Goal: Task Accomplishment & Management: Manage account settings

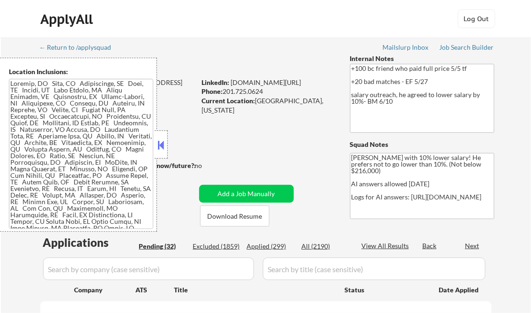
select select ""pending""
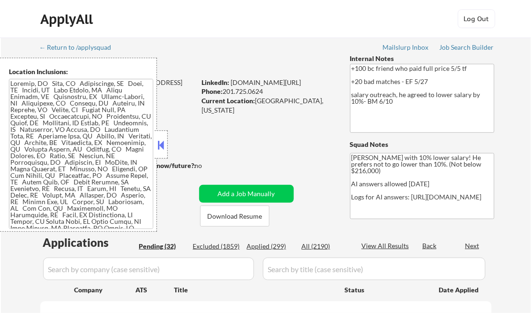
select select ""pending""
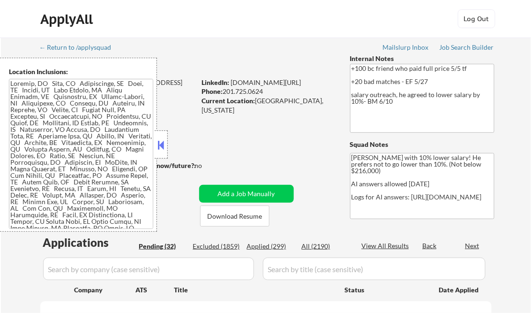
select select ""pending""
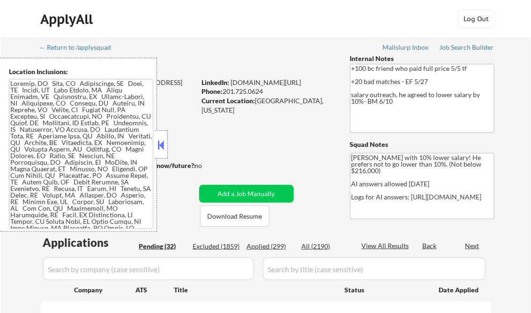
select select ""pending""
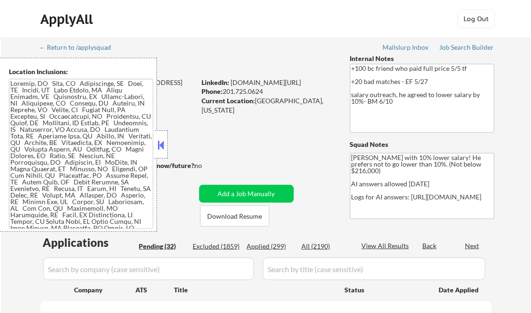
select select ""pending""
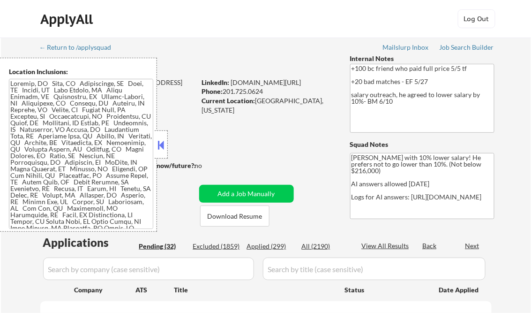
select select ""pending""
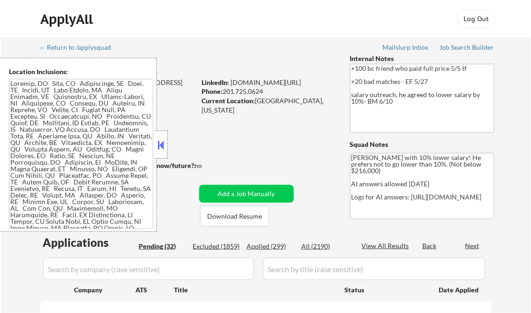
select select ""pending""
click at [164, 143] on button at bounding box center [161, 145] width 10 height 14
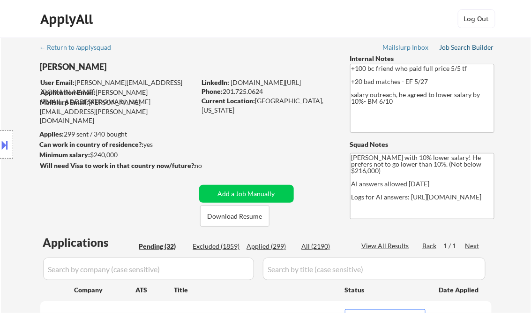
click at [458, 48] on div "Job Search Builder" at bounding box center [467, 47] width 55 height 7
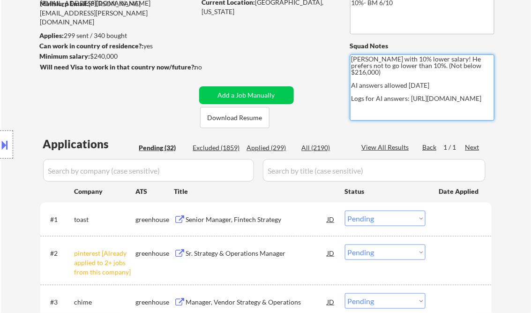
scroll to position [113, 0]
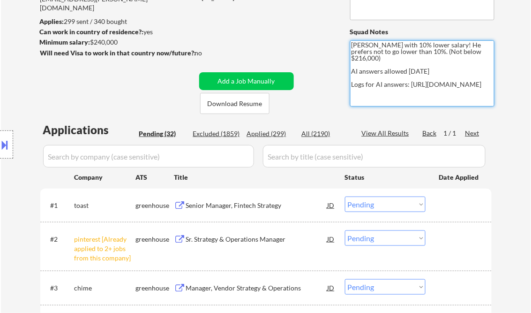
click at [97, 83] on div "Location Inclusions:" at bounding box center [84, 145] width 168 height 174
click at [133, 95] on div "Location Inclusions:" at bounding box center [84, 145] width 168 height 174
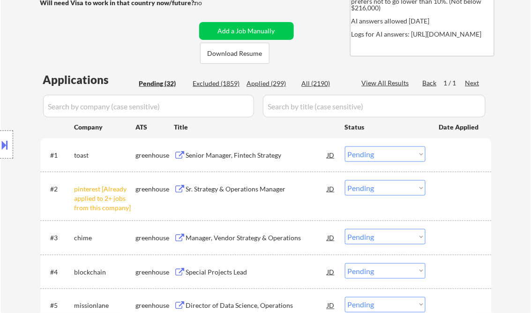
scroll to position [188, 0]
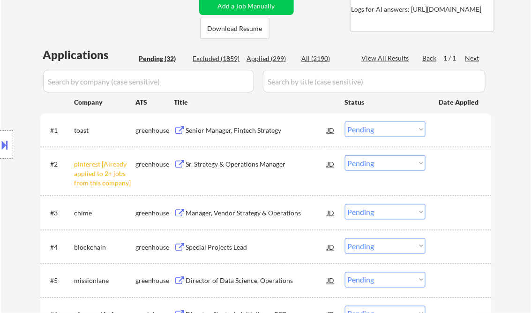
drag, startPoint x: 379, startPoint y: 164, endPoint x: 383, endPoint y: 169, distance: 7.0
click at [379, 164] on select "Choose an option... Pending Applied Excluded (Questions) Excluded (Expired) Exc…" at bounding box center [385, 162] width 81 height 15
click at [345, 155] on select "Choose an option... Pending Applied Excluded (Questions) Excluded (Expired) Exc…" at bounding box center [385, 162] width 81 height 15
select select ""pending""
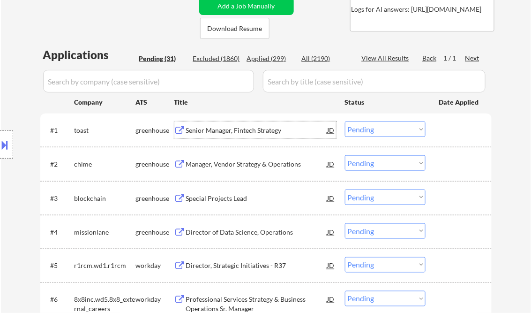
click at [242, 130] on div "Senior Manager, Fintech Strategy" at bounding box center [257, 130] width 142 height 9
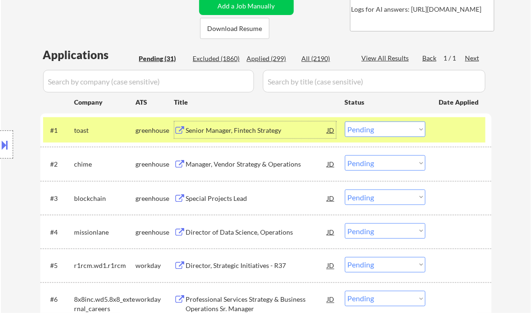
click at [376, 135] on select "Choose an option... Pending Applied Excluded (Questions) Excluded (Expired) Exc…" at bounding box center [385, 128] width 81 height 15
click at [345, 121] on select "Choose an option... Pending Applied Excluded (Questions) Excluded (Expired) Exc…" at bounding box center [385, 128] width 81 height 15
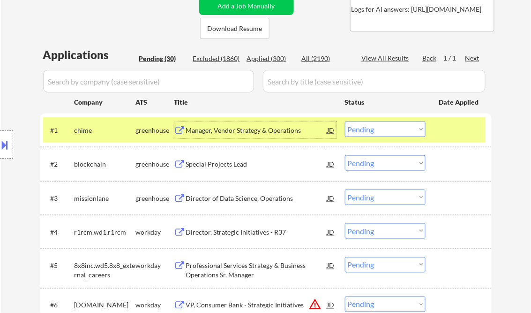
click at [233, 131] on div "Manager, Vendor Strategy & Operations" at bounding box center [257, 130] width 142 height 9
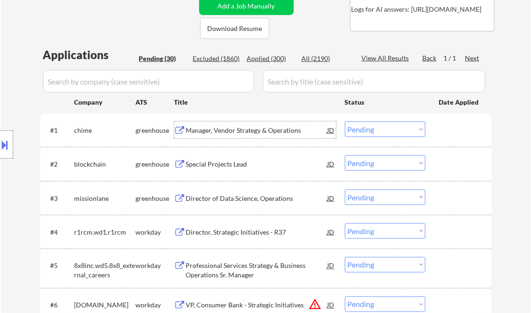
drag, startPoint x: 374, startPoint y: 126, endPoint x: 383, endPoint y: 135, distance: 12.6
click at [374, 126] on select "Choose an option... Pending Applied Excluded (Questions) Excluded (Expired) Exc…" at bounding box center [385, 128] width 81 height 15
click at [345, 121] on select "Choose an option... Pending Applied Excluded (Questions) Excluded (Expired) Exc…" at bounding box center [385, 128] width 81 height 15
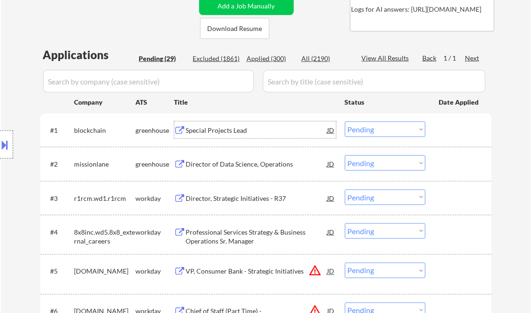
click at [225, 134] on div "Special Projects Lead" at bounding box center [257, 130] width 142 height 9
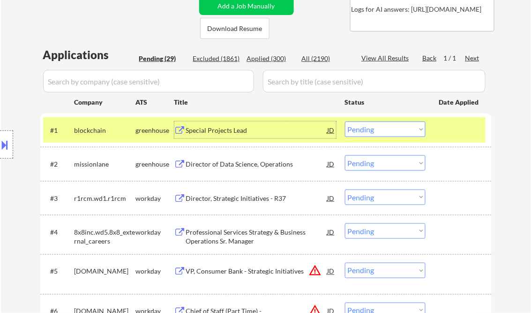
click at [5, 136] on div at bounding box center [6, 144] width 13 height 28
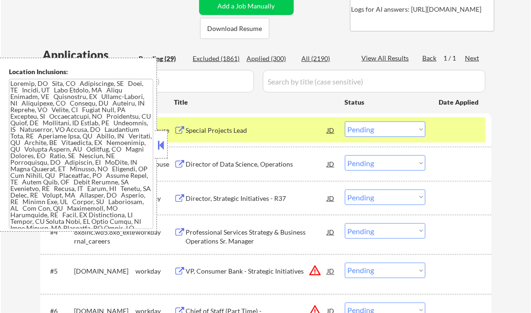
click at [162, 144] on button at bounding box center [161, 145] width 10 height 14
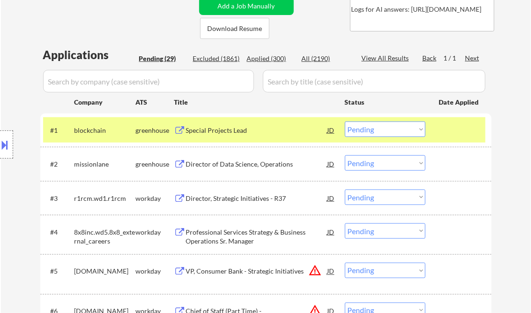
click at [4, 147] on button at bounding box center [5, 144] width 10 height 15
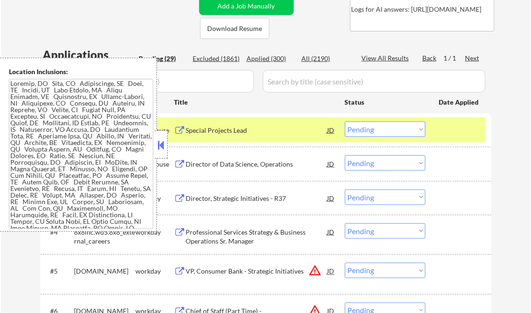
click at [161, 145] on button at bounding box center [161, 145] width 10 height 14
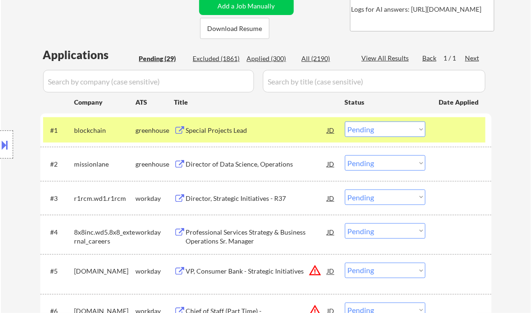
drag, startPoint x: 385, startPoint y: 130, endPoint x: 383, endPoint y: 137, distance: 7.3
click at [385, 130] on select "Choose an option... Pending Applied Excluded (Questions) Excluded (Expired) Exc…" at bounding box center [385, 128] width 81 height 15
click at [345, 121] on select "Choose an option... Pending Applied Excluded (Questions) Excluded (Expired) Exc…" at bounding box center [385, 128] width 81 height 15
click at [237, 164] on div "Director of Data Science, Operations" at bounding box center [257, 163] width 142 height 9
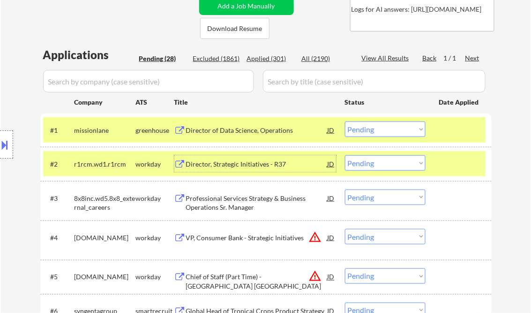
click at [380, 133] on select "Choose an option... Pending Applied Excluded (Questions) Excluded (Expired) Exc…" at bounding box center [385, 128] width 81 height 15
click at [345, 121] on select "Choose an option... Pending Applied Excluded (Questions) Excluded (Expired) Exc…" at bounding box center [385, 128] width 81 height 15
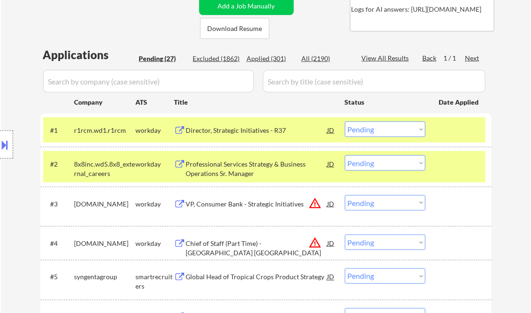
click at [215, 132] on div "Director, Strategic Initiatives - R37" at bounding box center [257, 130] width 142 height 9
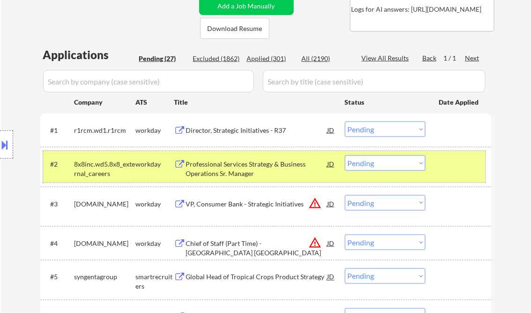
click at [455, 165] on div at bounding box center [460, 163] width 41 height 17
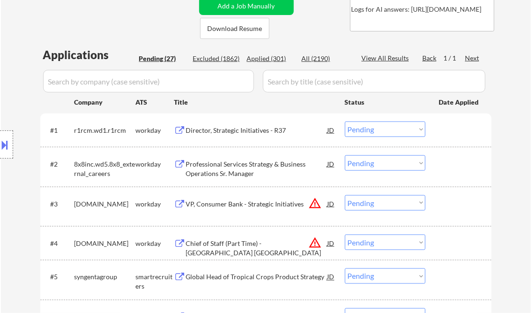
click at [420, 122] on select "Choose an option... Pending Applied Excluded (Questions) Excluded (Expired) Exc…" at bounding box center [385, 128] width 81 height 15
click at [345, 121] on select "Choose an option... Pending Applied Excluded (Questions) Excluded (Expired) Exc…" at bounding box center [385, 128] width 81 height 15
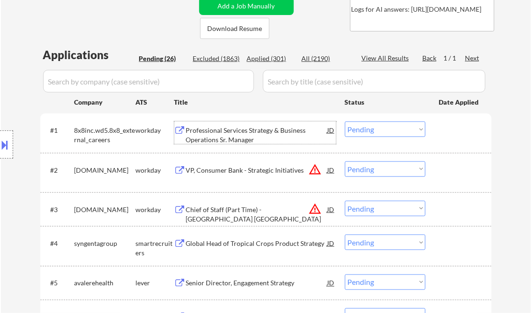
click at [230, 137] on div "Professional Services Strategy & Business Operations Sr. Manager" at bounding box center [257, 135] width 142 height 18
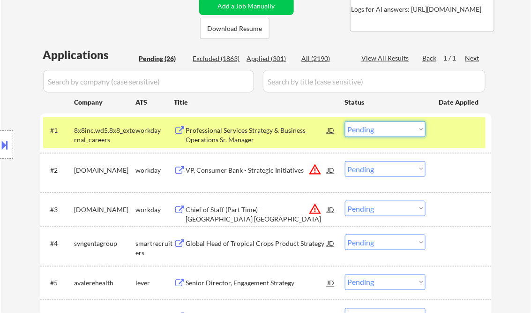
drag, startPoint x: 393, startPoint y: 127, endPoint x: 400, endPoint y: 137, distance: 11.8
click at [393, 127] on select "Choose an option... Pending Applied Excluded (Questions) Excluded (Expired) Exc…" at bounding box center [385, 128] width 81 height 15
click at [345, 121] on select "Choose an option... Pending Applied Excluded (Questions) Excluded (Expired) Exc…" at bounding box center [385, 128] width 81 height 15
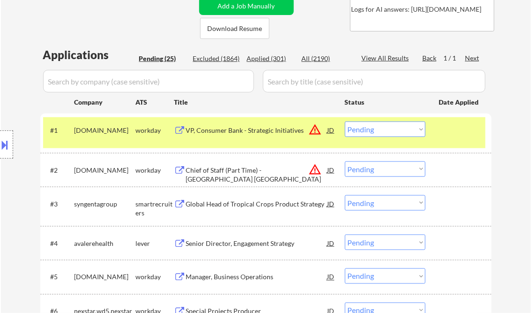
click at [240, 135] on div "VP, Consumer Bank - Strategic Initiatives" at bounding box center [257, 130] width 142 height 9
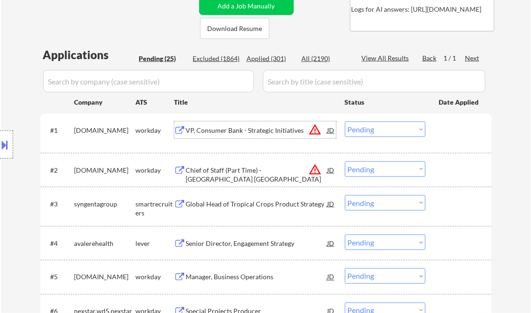
click at [375, 129] on select "Choose an option... Pending Applied Excluded (Questions) Excluded (Expired) Exc…" at bounding box center [385, 128] width 81 height 15
click at [345, 121] on select "Choose an option... Pending Applied Excluded (Questions) Excluded (Expired) Exc…" at bounding box center [385, 128] width 81 height 15
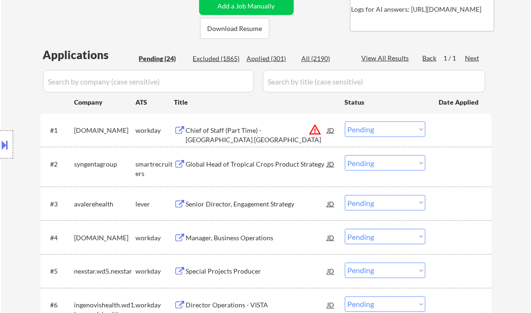
drag, startPoint x: 369, startPoint y: 129, endPoint x: 376, endPoint y: 135, distance: 9.0
click at [369, 129] on select "Choose an option... Pending Applied Excluded (Questions) Excluded (Expired) Exc…" at bounding box center [385, 128] width 81 height 15
click at [345, 121] on select "Choose an option... Pending Applied Excluded (Questions) Excluded (Expired) Exc…" at bounding box center [385, 128] width 81 height 15
click at [234, 162] on div "Global Head of Tropical Crops Product Strategy" at bounding box center [257, 163] width 142 height 9
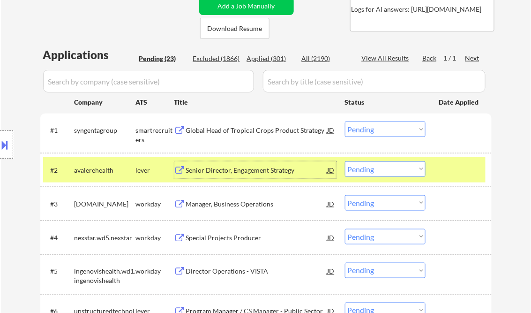
click at [375, 129] on select "Choose an option... Pending Applied Excluded (Questions) Excluded (Expired) Exc…" at bounding box center [385, 128] width 81 height 15
click at [345, 121] on select "Choose an option... Pending Applied Excluded (Questions) Excluded (Expired) Exc…" at bounding box center [385, 128] width 81 height 15
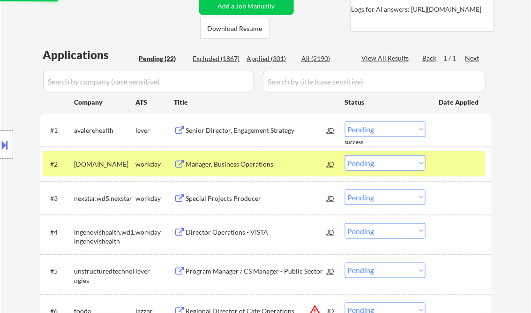
click at [468, 157] on div at bounding box center [460, 163] width 41 height 17
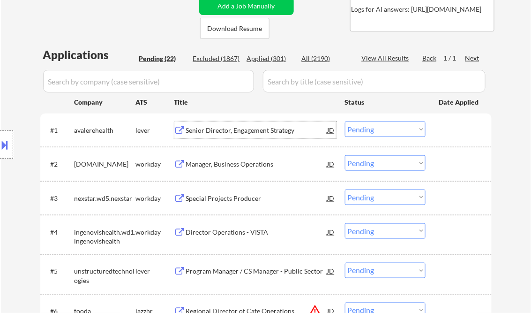
click at [266, 130] on div "Senior Director, Engagement Strategy" at bounding box center [257, 130] width 142 height 9
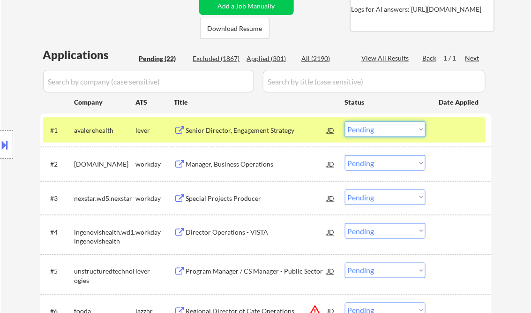
drag, startPoint x: 376, startPoint y: 132, endPoint x: 392, endPoint y: 137, distance: 16.8
click at [380, 132] on select "Choose an option... Pending Applied Excluded (Questions) Excluded (Expired) Exc…" at bounding box center [385, 128] width 81 height 15
click at [345, 121] on select "Choose an option... Pending Applied Excluded (Questions) Excluded (Expired) Exc…" at bounding box center [385, 128] width 81 height 15
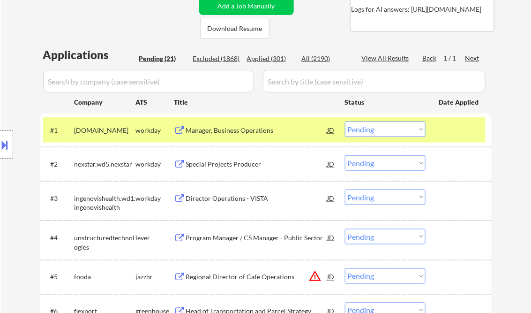
click at [241, 130] on div "Manager, Business Operations" at bounding box center [257, 130] width 142 height 9
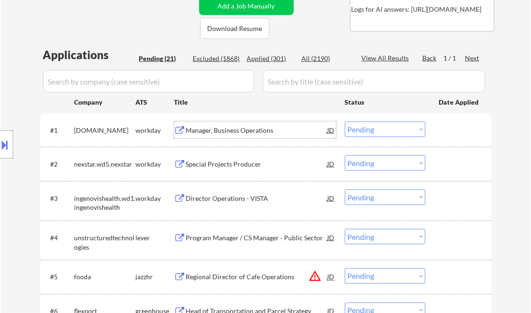
click at [380, 125] on select "Choose an option... Pending Applied Excluded (Questions) Excluded (Expired) Exc…" at bounding box center [385, 128] width 81 height 15
click at [345, 121] on select "Choose an option... Pending Applied Excluded (Questions) Excluded (Expired) Exc…" at bounding box center [385, 128] width 81 height 15
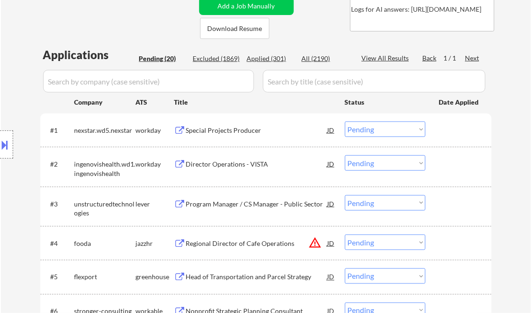
click at [244, 132] on div "Special Projects Producer" at bounding box center [257, 130] width 142 height 9
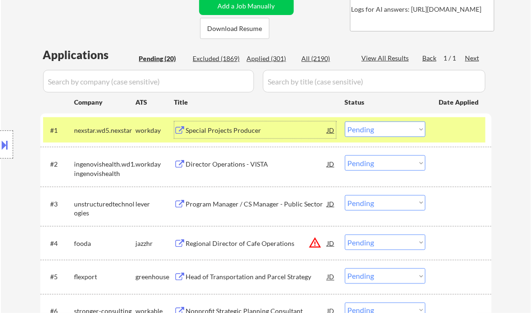
drag, startPoint x: 383, startPoint y: 136, endPoint x: 388, endPoint y: 137, distance: 4.8
click at [384, 136] on select "Choose an option... Pending Applied Excluded (Questions) Excluded (Expired) Exc…" at bounding box center [385, 128] width 81 height 15
click at [345, 121] on select "Choose an option... Pending Applied Excluded (Questions) Excluded (Expired) Exc…" at bounding box center [385, 128] width 81 height 15
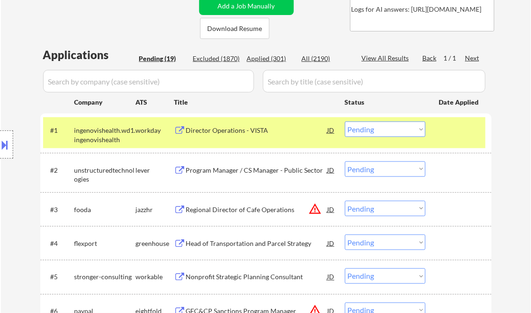
click at [233, 134] on div "Director Operations - VISTA" at bounding box center [257, 130] width 142 height 9
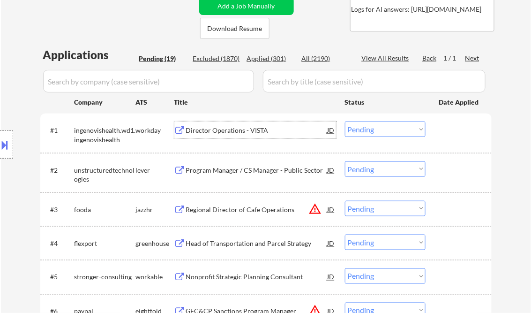
drag, startPoint x: 357, startPoint y: 129, endPoint x: 366, endPoint y: 138, distance: 13.6
click at [357, 129] on select "Choose an option... Pending Applied Excluded (Questions) Excluded (Expired) Exc…" at bounding box center [385, 128] width 81 height 15
click at [345, 121] on select "Choose an option... Pending Applied Excluded (Questions) Excluded (Expired) Exc…" at bounding box center [385, 128] width 81 height 15
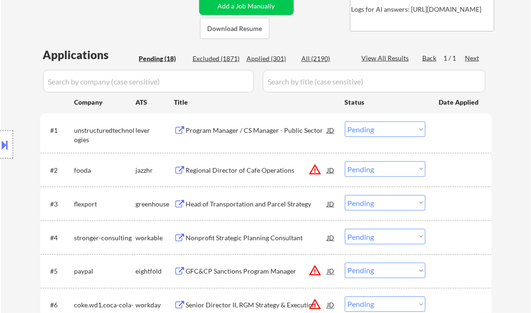
click at [243, 133] on div "Program Manager / CS Manager - Public Sector" at bounding box center [257, 129] width 142 height 17
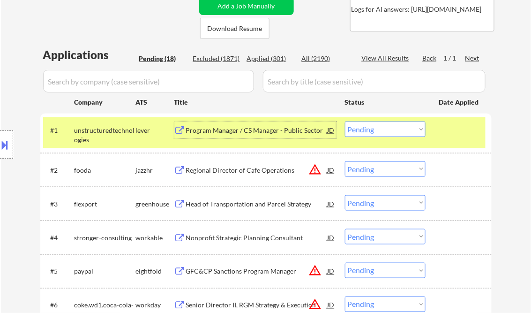
drag, startPoint x: 383, startPoint y: 128, endPoint x: 388, endPoint y: 131, distance: 6.1
click at [383, 128] on select "Choose an option... Pending Applied Excluded (Questions) Excluded (Expired) Exc…" at bounding box center [385, 128] width 81 height 15
click at [345, 121] on select "Choose an option... Pending Applied Excluded (Questions) Excluded (Expired) Exc…" at bounding box center [385, 128] width 81 height 15
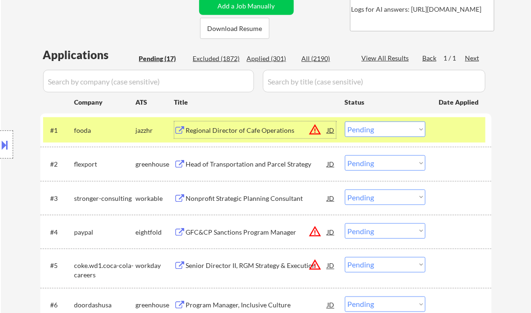
click at [217, 134] on div "Regional Director of Cafe Operations" at bounding box center [257, 130] width 142 height 9
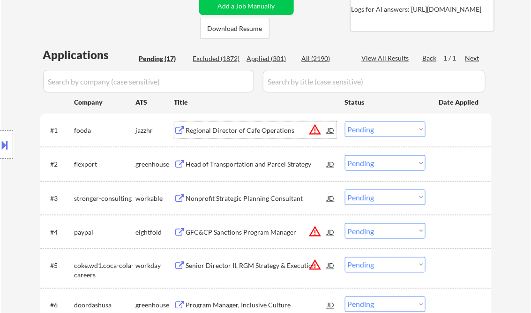
drag, startPoint x: 384, startPoint y: 125, endPoint x: 395, endPoint y: 136, distance: 15.6
click at [385, 125] on select "Choose an option... Pending Applied Excluded (Questions) Excluded (Expired) Exc…" at bounding box center [385, 128] width 81 height 15
click at [345, 121] on select "Choose an option... Pending Applied Excluded (Questions) Excluded (Expired) Exc…" at bounding box center [385, 128] width 81 height 15
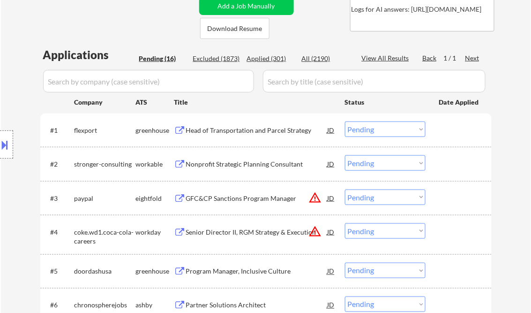
click at [241, 132] on div "Head of Transportation and Parcel Strategy" at bounding box center [257, 130] width 142 height 9
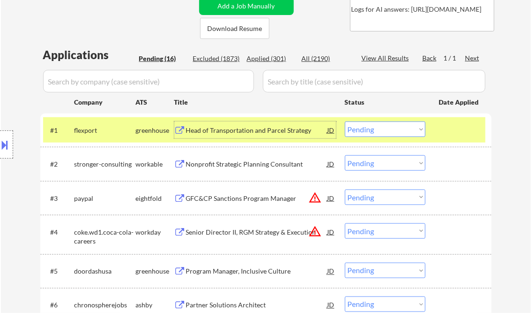
click at [383, 132] on select "Choose an option... Pending Applied Excluded (Questions) Excluded (Expired) Exc…" at bounding box center [385, 128] width 81 height 15
click at [345, 121] on select "Choose an option... Pending Applied Excluded (Questions) Excluded (Expired) Exc…" at bounding box center [385, 128] width 81 height 15
click at [252, 164] on div "Nonprofit Strategic Planning Consultant" at bounding box center [257, 163] width 142 height 9
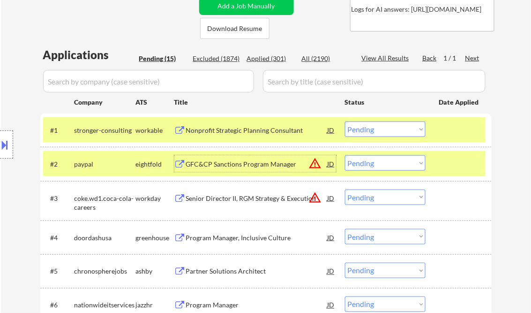
click at [402, 141] on div "#1 stronger-consulting workable Nonprofit Strategic Planning Consultant JD warn…" at bounding box center [264, 129] width 443 height 25
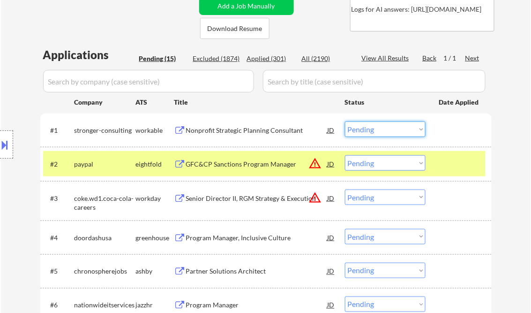
click at [394, 133] on select "Choose an option... Pending Applied Excluded (Questions) Excluded (Expired) Exc…" at bounding box center [385, 128] width 81 height 15
click at [345, 121] on select "Choose an option... Pending Applied Excluded (Questions) Excluded (Expired) Exc…" at bounding box center [385, 128] width 81 height 15
click at [454, 164] on div at bounding box center [460, 163] width 41 height 17
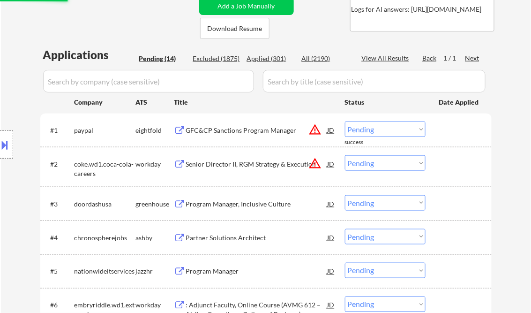
click at [238, 138] on div "GFC&CP Sanctions Program Manager" at bounding box center [257, 129] width 142 height 17
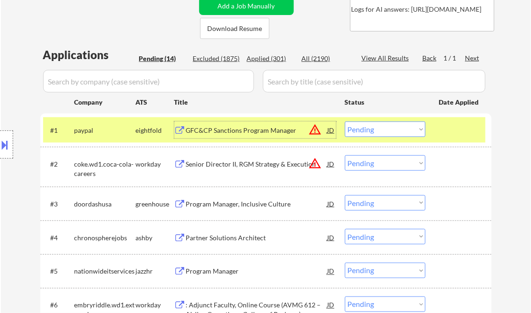
drag, startPoint x: 375, startPoint y: 128, endPoint x: 381, endPoint y: 138, distance: 11.8
click at [375, 128] on select "Choose an option... Pending Applied Excluded (Questions) Excluded (Expired) Exc…" at bounding box center [385, 128] width 81 height 15
click at [345, 121] on select "Choose an option... Pending Applied Excluded (Questions) Excluded (Expired) Exc…" at bounding box center [385, 128] width 81 height 15
click at [227, 161] on div "Senior Director II, RGM Strategy & Execution" at bounding box center [257, 163] width 142 height 9
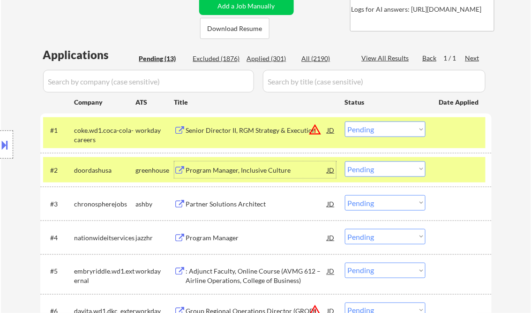
click at [383, 129] on select "Choose an option... Pending Applied Excluded (Questions) Excluded (Expired) Exc…" at bounding box center [385, 128] width 81 height 15
click at [345, 121] on select "Choose an option... Pending Applied Excluded (Questions) Excluded (Expired) Exc…" at bounding box center [385, 128] width 81 height 15
click at [238, 173] on div "Program Manager, Inclusive Culture" at bounding box center [257, 170] width 142 height 9
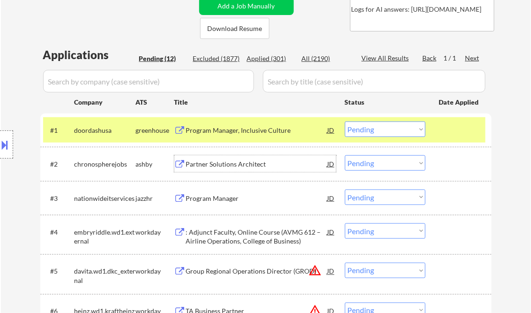
drag, startPoint x: 360, startPoint y: 128, endPoint x: 374, endPoint y: 138, distance: 17.5
click at [360, 128] on select "Choose an option... Pending Applied Excluded (Questions) Excluded (Expired) Exc…" at bounding box center [385, 128] width 81 height 15
click at [345, 121] on select "Choose an option... Pending Applied Excluded (Questions) Excluded (Expired) Exc…" at bounding box center [385, 128] width 81 height 15
click at [227, 167] on div "Partner Solutions Architect" at bounding box center [257, 163] width 142 height 9
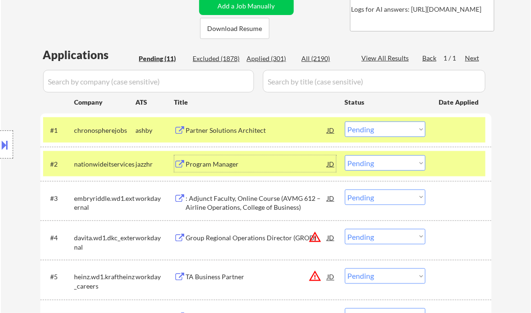
click at [378, 128] on select "Choose an option... Pending Applied Excluded (Questions) Excluded (Expired) Exc…" at bounding box center [385, 128] width 81 height 15
click at [345, 121] on select "Choose an option... Pending Applied Excluded (Questions) Excluded (Expired) Exc…" at bounding box center [385, 128] width 81 height 15
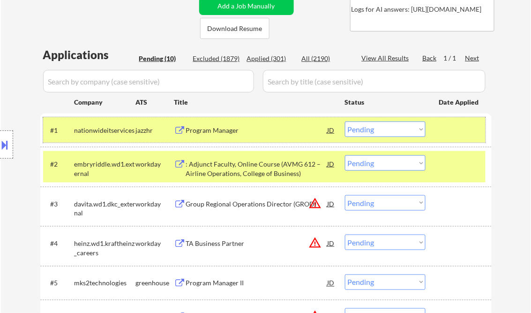
click at [447, 134] on div at bounding box center [460, 129] width 41 height 17
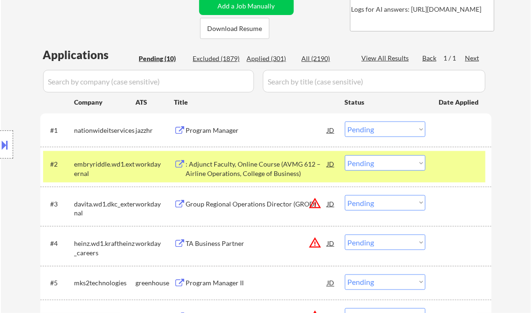
click at [463, 163] on div at bounding box center [460, 163] width 41 height 17
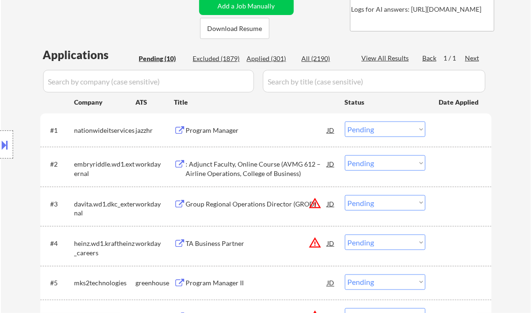
click at [216, 128] on div "Program Manager" at bounding box center [257, 130] width 142 height 9
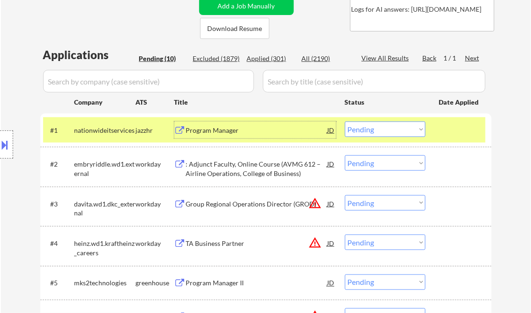
drag, startPoint x: 392, startPoint y: 128, endPoint x: 398, endPoint y: 138, distance: 11.3
click at [392, 128] on select "Choose an option... Pending Applied Excluded (Questions) Excluded (Expired) Exc…" at bounding box center [385, 128] width 81 height 15
click at [345, 121] on select "Choose an option... Pending Applied Excluded (Questions) Excluded (Expired) Exc…" at bounding box center [385, 128] width 81 height 15
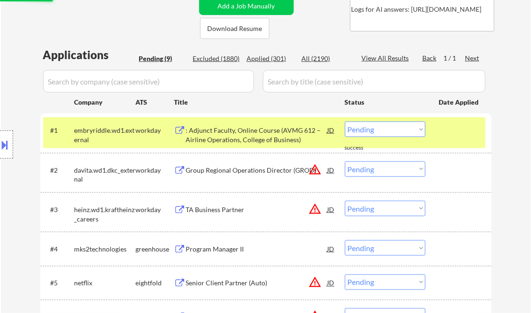
click at [228, 142] on div ": Adjunct Faculty, Online Course (AVMG 612 – Airline Operations, College of Bus…" at bounding box center [257, 135] width 142 height 18
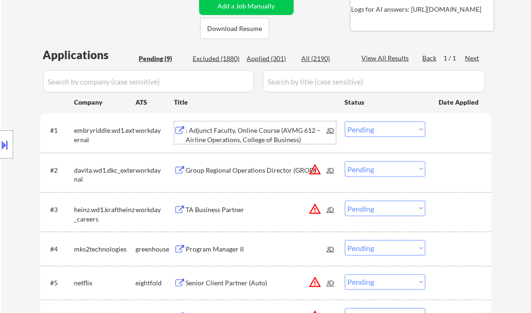
drag, startPoint x: 380, startPoint y: 130, endPoint x: 386, endPoint y: 137, distance: 8.3
click at [380, 130] on select "Choose an option... Pending Applied Excluded (Questions) Excluded (Expired) Exc…" at bounding box center [385, 128] width 81 height 15
click at [345, 121] on select "Choose an option... Pending Applied Excluded (Questions) Excluded (Expired) Exc…" at bounding box center [385, 128] width 81 height 15
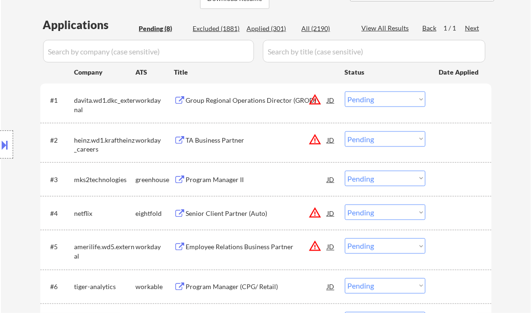
scroll to position [225, 0]
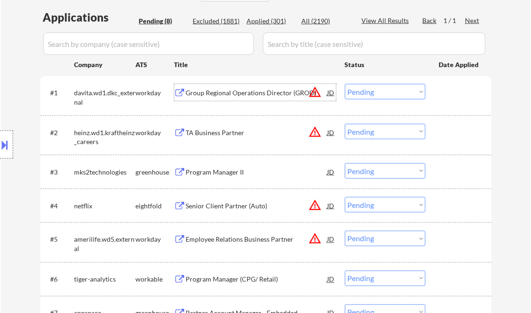
click at [234, 89] on div "Group Regional Operations Director (GROD)" at bounding box center [257, 92] width 142 height 9
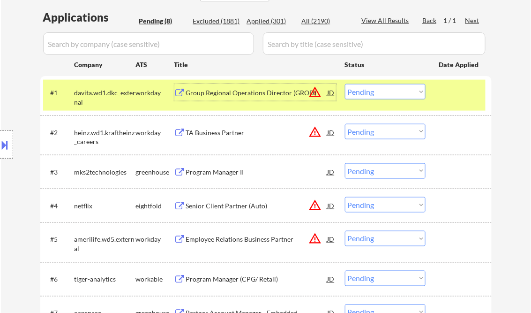
click at [372, 89] on select "Choose an option... Pending Applied Excluded (Questions) Excluded (Expired) Exc…" at bounding box center [385, 91] width 81 height 15
click at [345, 84] on select "Choose an option... Pending Applied Excluded (Questions) Excluded (Expired) Exc…" at bounding box center [385, 91] width 81 height 15
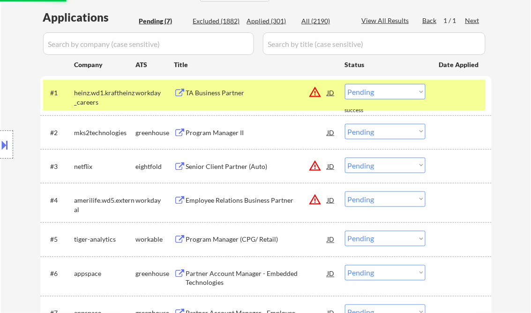
click at [232, 93] on div "TA Business Partner" at bounding box center [257, 92] width 142 height 9
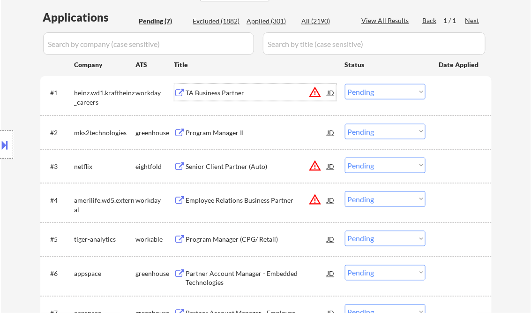
drag, startPoint x: 365, startPoint y: 91, endPoint x: 376, endPoint y: 96, distance: 12.4
click at [365, 91] on select "Choose an option... Pending Applied Excluded (Questions) Excluded (Expired) Exc…" at bounding box center [385, 91] width 81 height 15
click at [345, 84] on select "Choose an option... Pending Applied Excluded (Questions) Excluded (Expired) Exc…" at bounding box center [385, 91] width 81 height 15
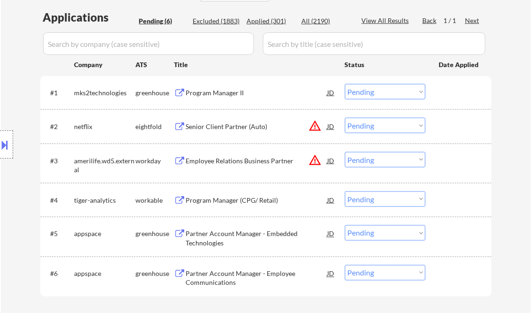
click at [244, 91] on div "Program Manager II" at bounding box center [257, 92] width 142 height 9
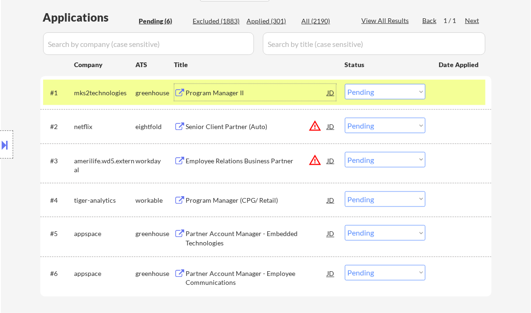
click at [409, 93] on select "Choose an option... Pending Applied Excluded (Questions) Excluded (Expired) Exc…" at bounding box center [385, 91] width 81 height 15
click at [345, 84] on select "Choose an option... Pending Applied Excluded (Questions) Excluded (Expired) Exc…" at bounding box center [385, 91] width 81 height 15
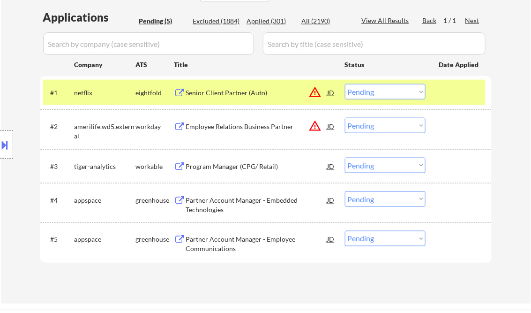
click at [250, 93] on div "Senior Client Partner (Auto)" at bounding box center [257, 92] width 142 height 9
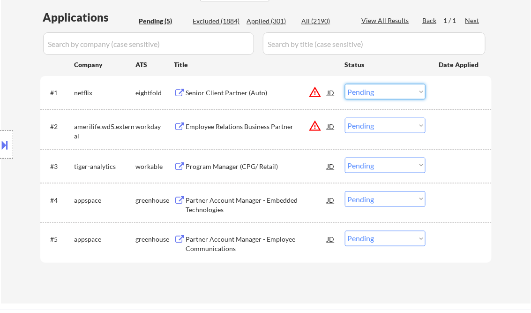
drag, startPoint x: 361, startPoint y: 90, endPoint x: 375, endPoint y: 99, distance: 16.4
click at [361, 90] on select "Choose an option... Pending Applied Excluded (Questions) Excluded (Expired) Exc…" at bounding box center [385, 91] width 81 height 15
click at [345, 84] on select "Choose an option... Pending Applied Excluded (Questions) Excluded (Expired) Exc…" at bounding box center [385, 91] width 81 height 15
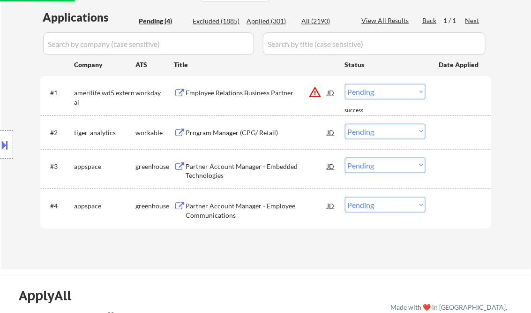
click at [245, 96] on div "Employee Relations Business Partner" at bounding box center [257, 92] width 142 height 9
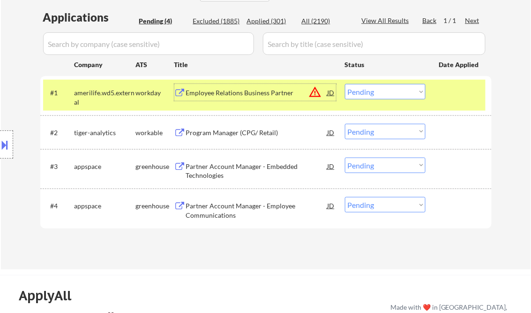
drag, startPoint x: 378, startPoint y: 88, endPoint x: 387, endPoint y: 91, distance: 9.5
click at [378, 88] on select "Choose an option... Pending Applied Excluded (Questions) Excluded (Expired) Exc…" at bounding box center [385, 91] width 81 height 15
click at [345, 84] on select "Choose an option... Pending Applied Excluded (Questions) Excluded (Expired) Exc…" at bounding box center [385, 91] width 81 height 15
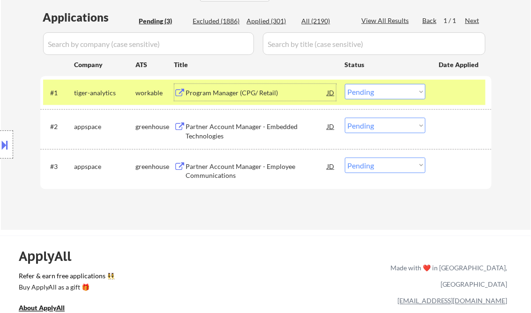
click at [253, 93] on div "Program Manager (CPG/ Retail)" at bounding box center [257, 92] width 142 height 9
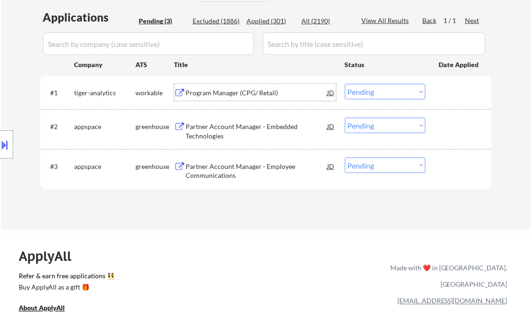
drag, startPoint x: 396, startPoint y: 88, endPoint x: 403, endPoint y: 99, distance: 12.5
click at [396, 88] on select "Choose an option... Pending Applied Excluded (Questions) Excluded (Expired) Exc…" at bounding box center [385, 91] width 81 height 15
click at [345, 84] on select "Choose an option... Pending Applied Excluded (Questions) Excluded (Expired) Exc…" at bounding box center [385, 91] width 81 height 15
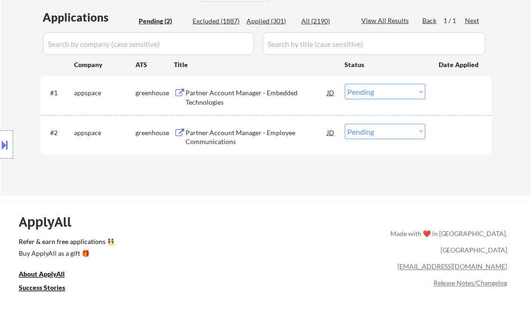
click at [245, 96] on div "Partner Account Manager - Embedded Technologies" at bounding box center [257, 97] width 142 height 18
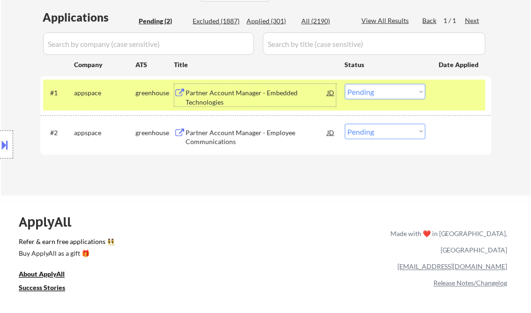
drag, startPoint x: 380, startPoint y: 91, endPoint x: 395, endPoint y: 100, distance: 17.1
click at [381, 91] on select "Choose an option... Pending Applied Excluded (Questions) Excluded (Expired) Exc…" at bounding box center [385, 91] width 81 height 15
click at [345, 84] on select "Choose an option... Pending Applied Excluded (Questions) Excluded (Expired) Exc…" at bounding box center [385, 91] width 81 height 15
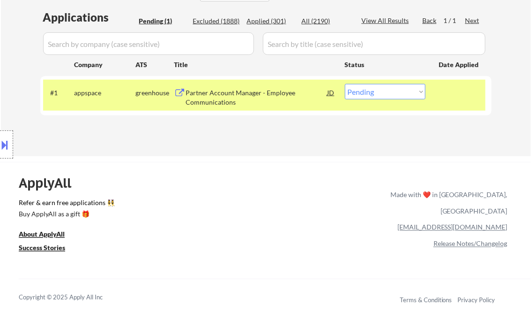
click at [257, 91] on div "Partner Account Manager - Employee Communications" at bounding box center [257, 97] width 142 height 18
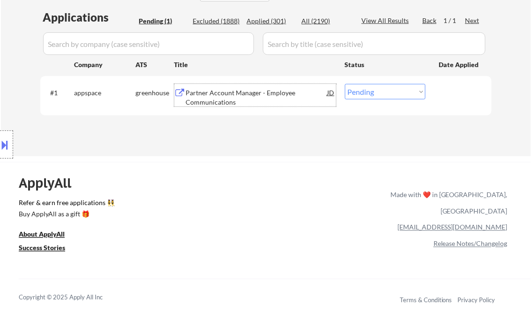
click at [367, 85] on select "Choose an option... Pending Applied Excluded (Questions) Excluded (Expired) Exc…" at bounding box center [385, 91] width 81 height 15
select select ""excluded__bad_match_""
click at [345, 84] on select "Choose an option... Pending Applied Excluded (Questions) Excluded (Expired) Exc…" at bounding box center [385, 91] width 81 height 15
click at [308, 166] on div "ApplyAll Refer & earn free applications 👯‍♀️ Buy ApplyAll as a gift 🎁 About App…" at bounding box center [265, 235] width 531 height 146
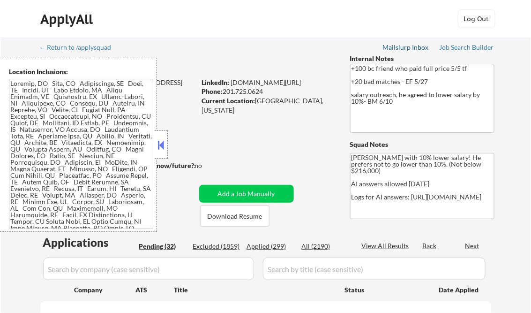
click at [162, 144] on button at bounding box center [161, 145] width 10 height 14
select select ""pending""
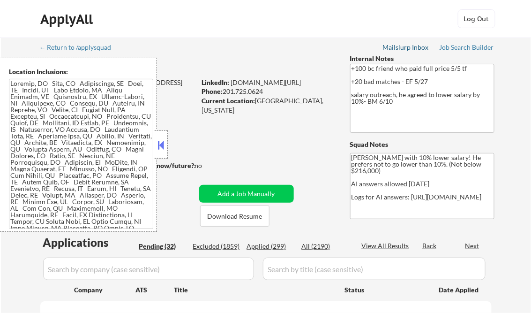
select select ""pending""
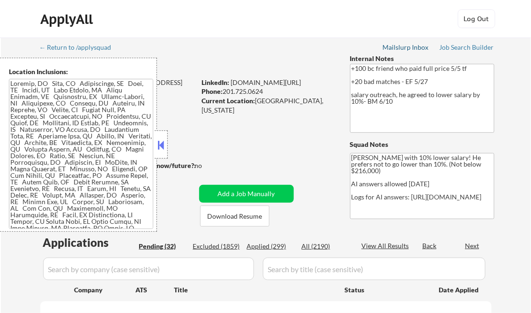
select select ""pending""
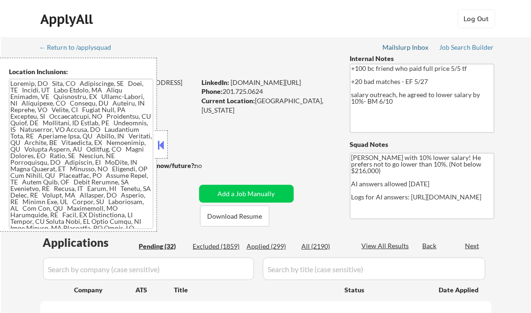
select select ""pending""
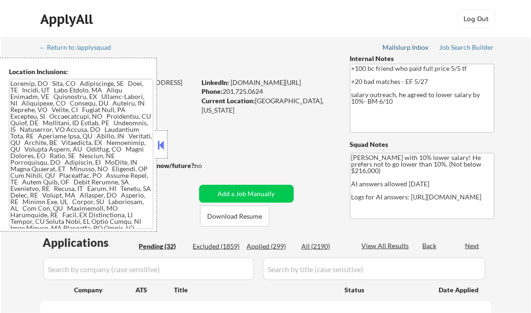
select select ""pending""
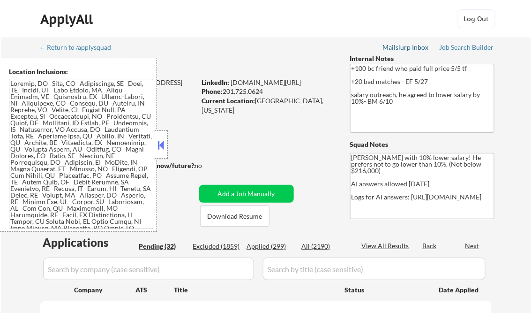
select select ""pending""
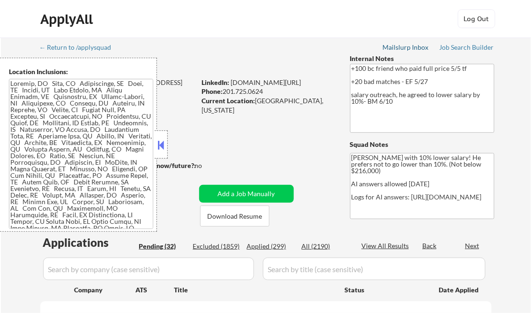
select select ""pending""
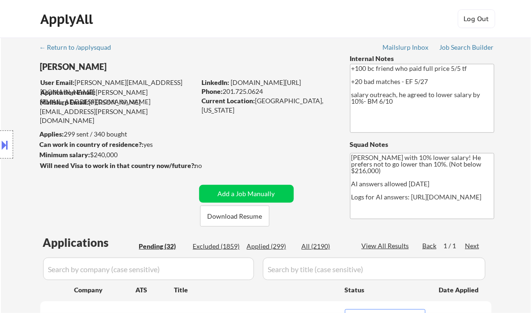
click at [279, 246] on div "Applied (299)" at bounding box center [270, 246] width 47 height 9
select select ""applied""
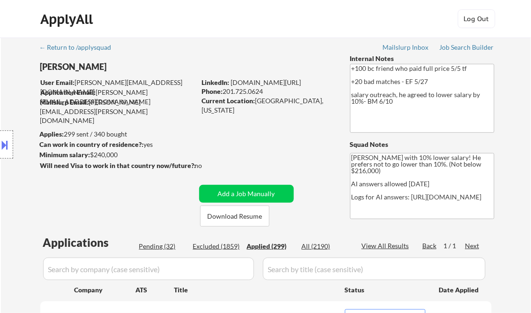
select select ""applied""
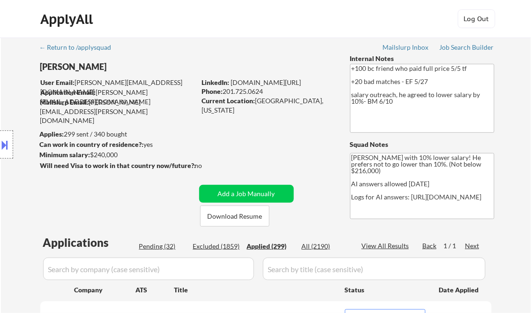
select select ""applied""
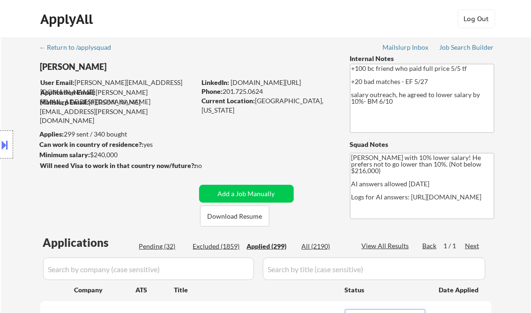
select select ""applied""
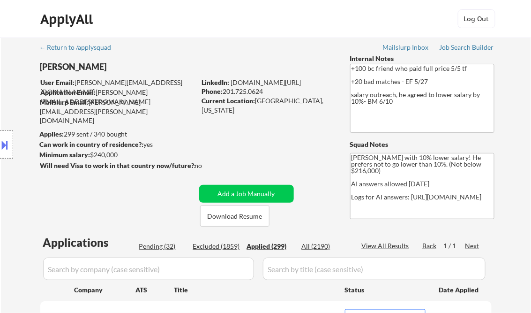
select select ""applied""
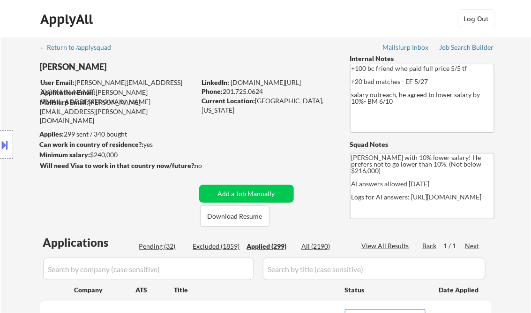
select select ""applied""
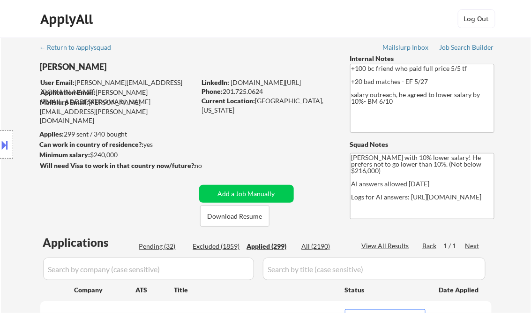
select select ""applied""
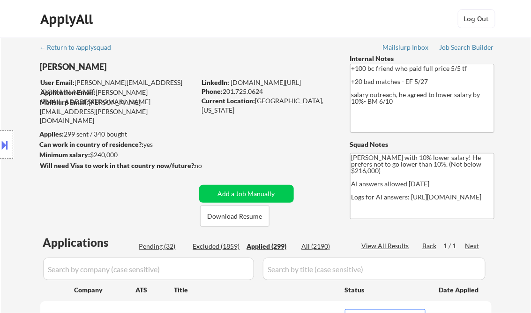
select select ""applied""
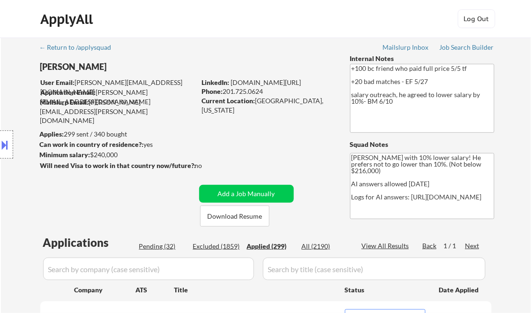
select select ""applied""
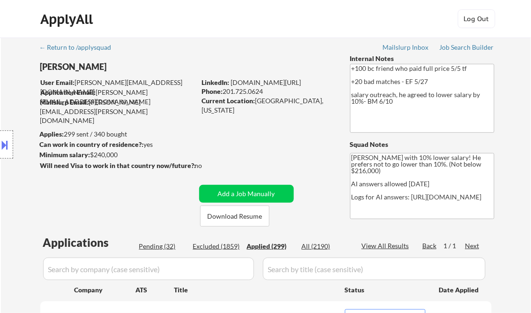
select select ""applied""
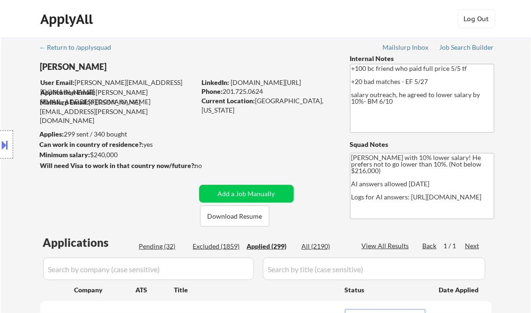
select select ""applied""
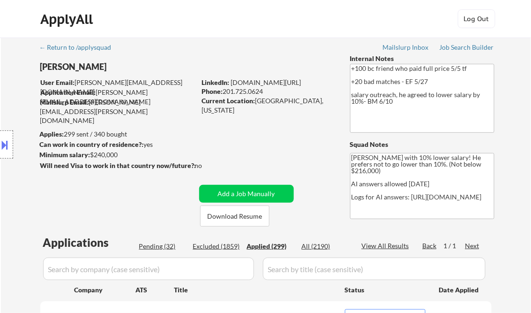
select select ""applied""
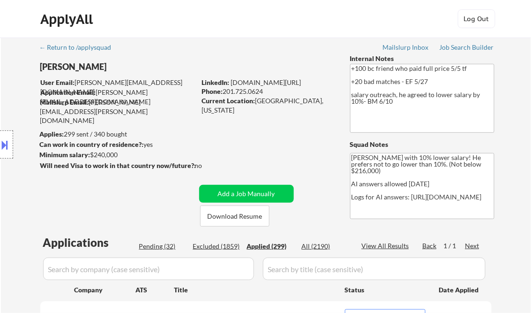
select select ""applied""
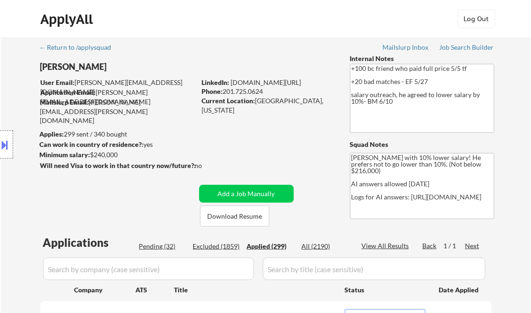
select select ""applied""
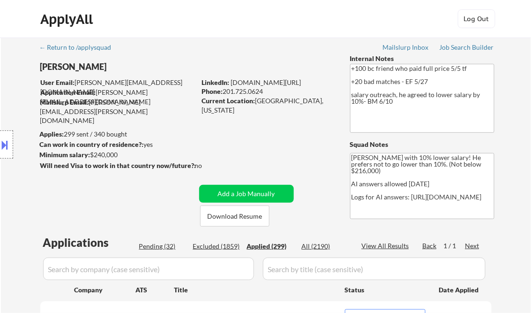
select select ""applied""
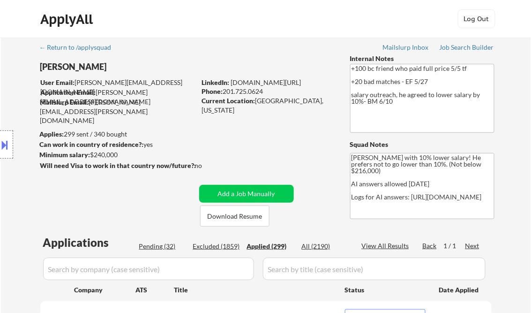
select select ""applied""
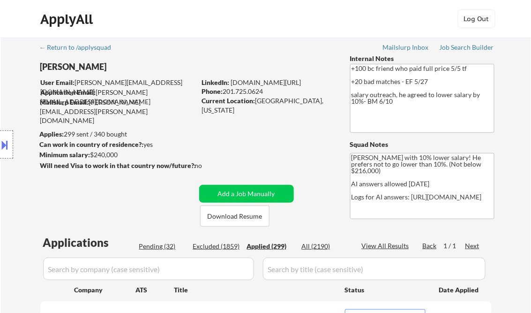
select select ""applied""
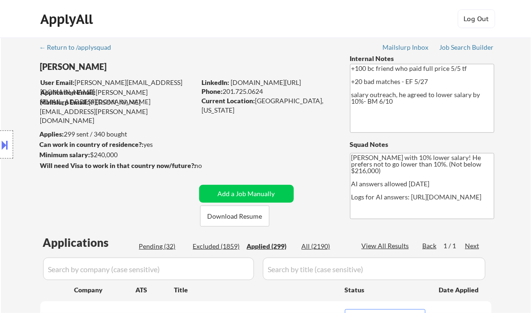
select select ""applied""
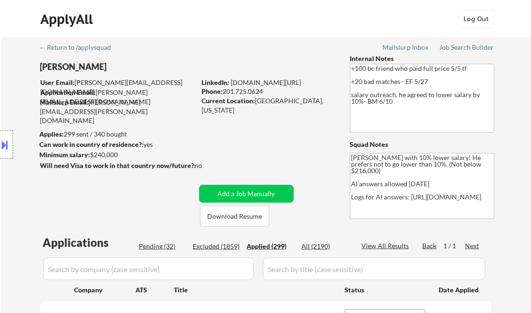
select select ""applied""
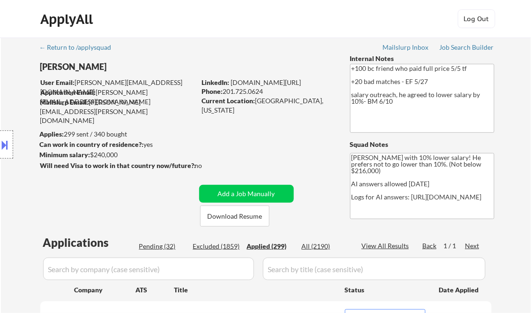
select select ""applied""
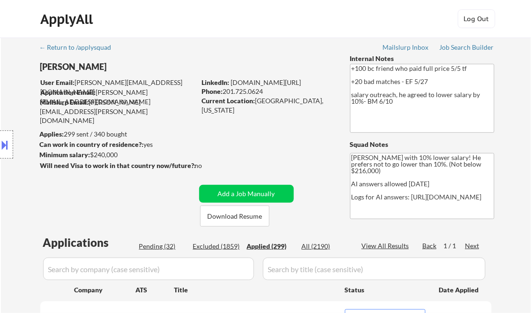
select select ""applied""
click at [383, 246] on div "View All Results" at bounding box center [387, 245] width 50 height 9
select select ""applied""
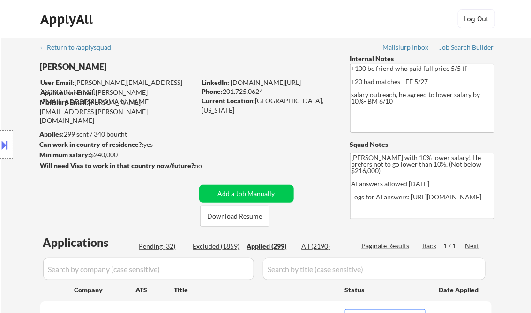
select select ""applied""
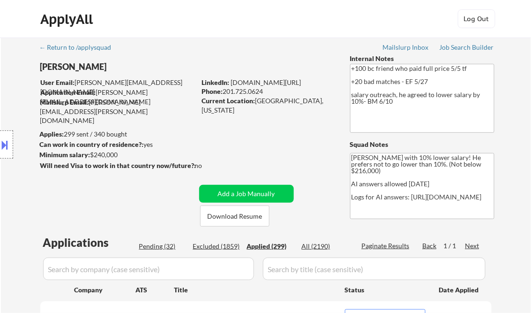
select select ""applied""
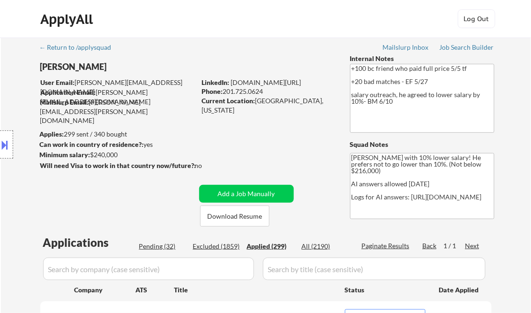
select select ""applied""
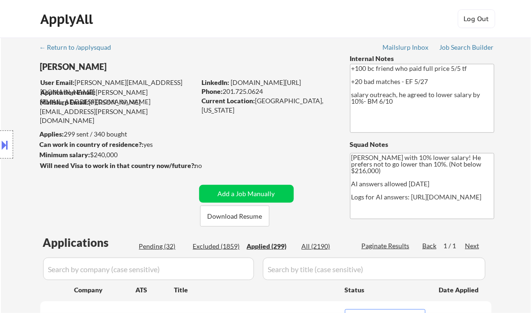
select select ""applied""
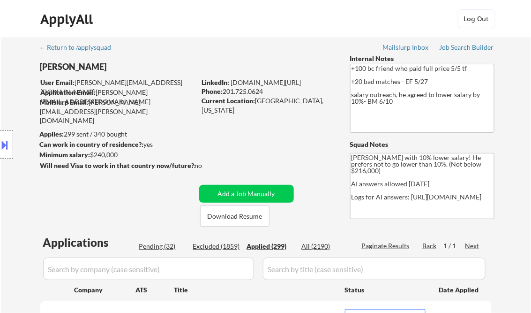
select select ""applied""
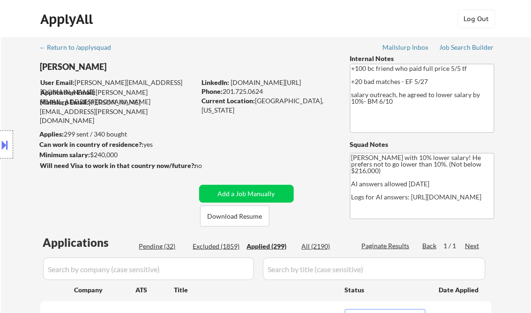
select select ""applied""
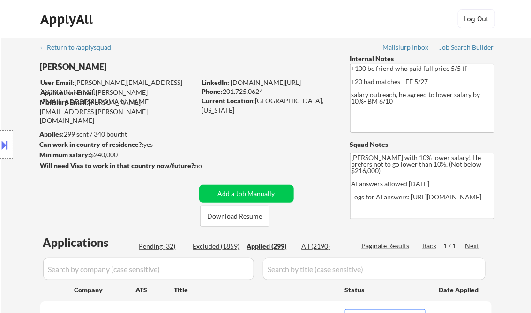
select select ""applied""
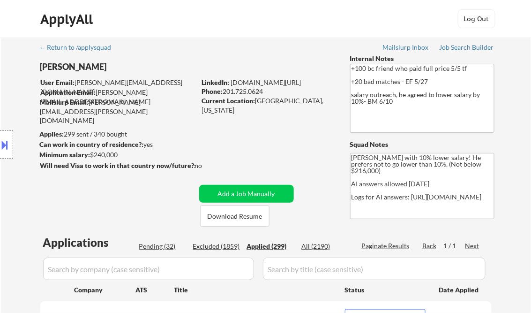
select select ""applied""
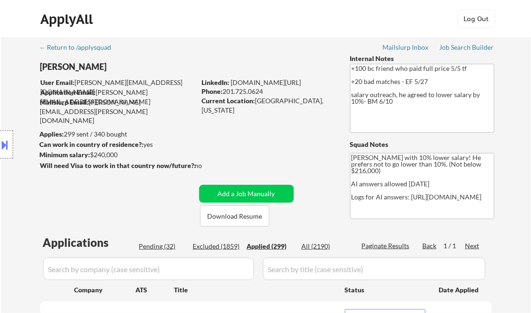
select select ""applied""
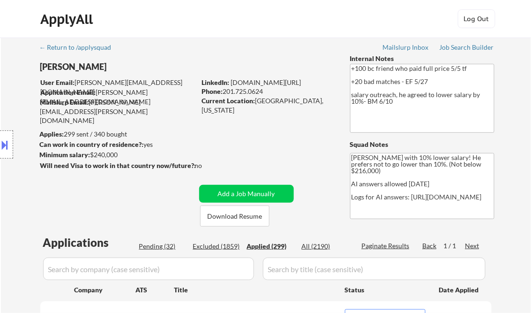
select select ""applied""
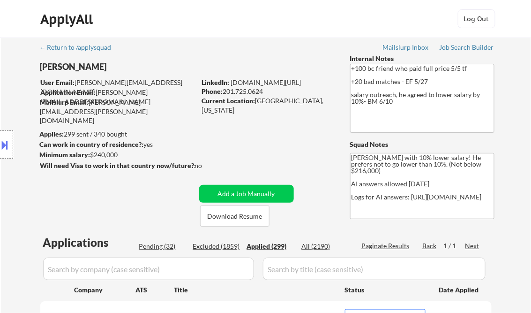
select select ""applied""
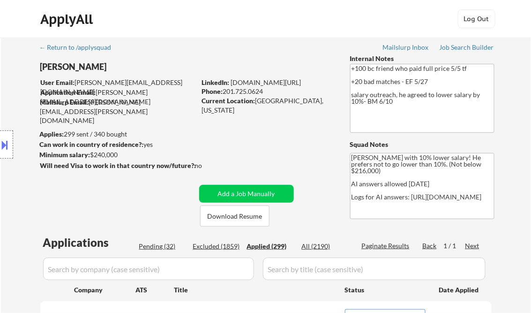
select select ""applied""
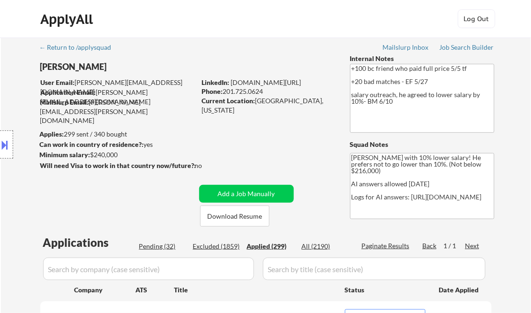
select select ""applied""
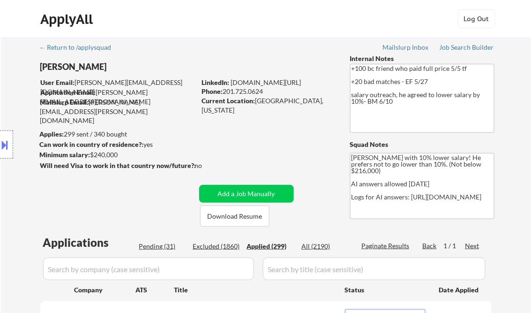
click at [274, 25] on div "ApplyAll Log Out" at bounding box center [265, 20] width 469 height 23
select select ""applied""
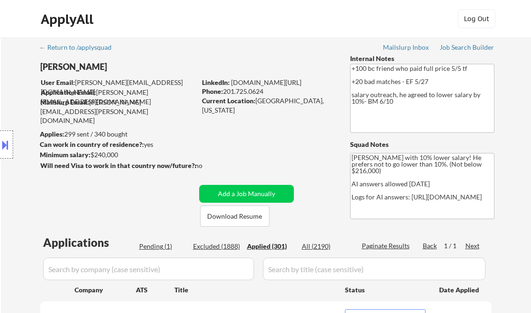
select select ""applied""
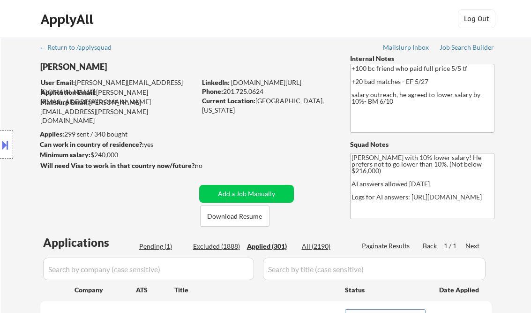
select select ""applied""
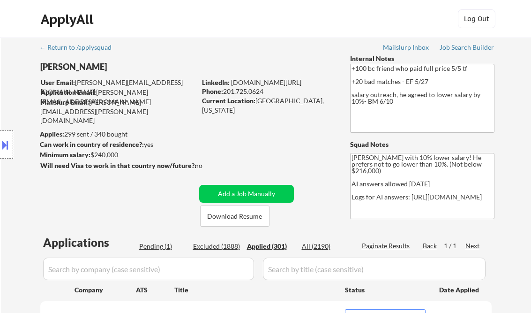
select select ""applied""
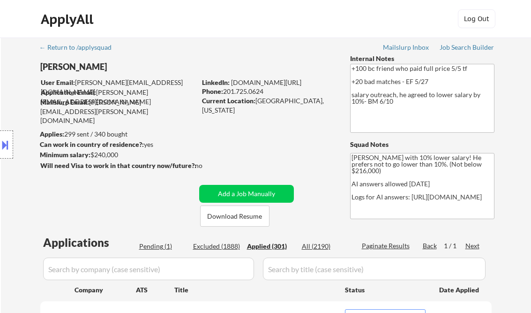
select select ""applied""
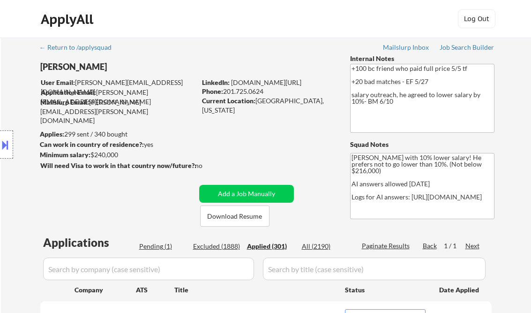
select select ""applied""
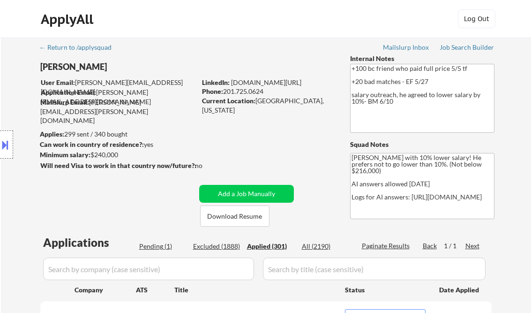
select select ""applied""
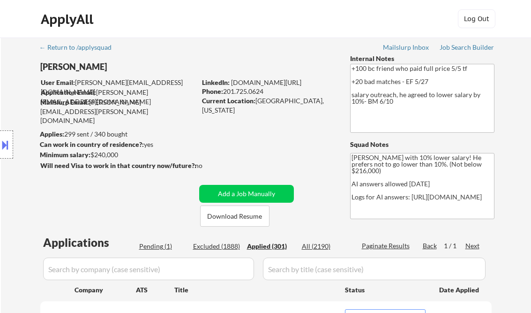
select select ""applied""
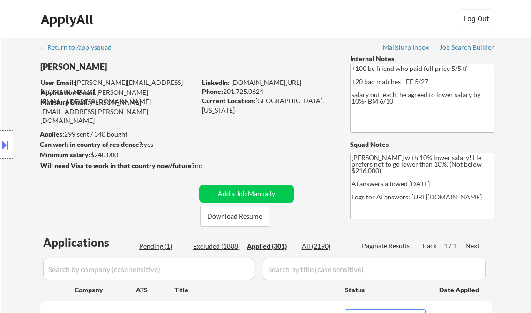
select select ""applied""
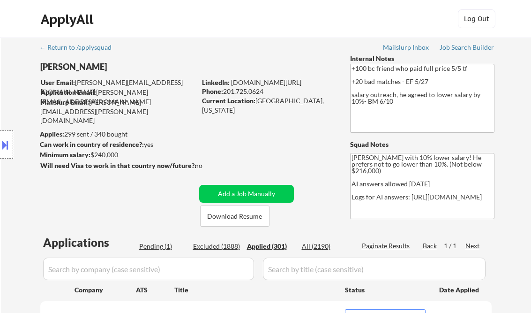
select select ""applied""
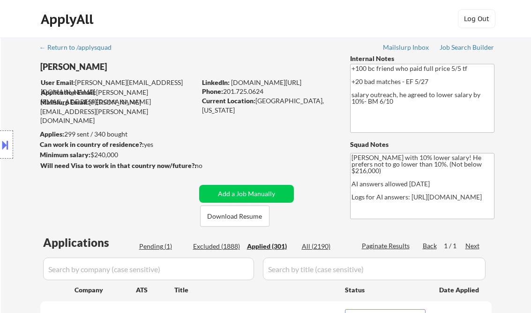
select select ""applied""
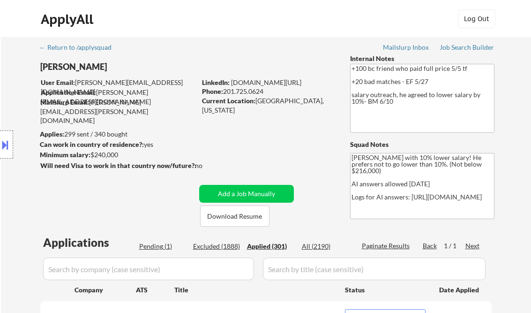
select select ""applied""
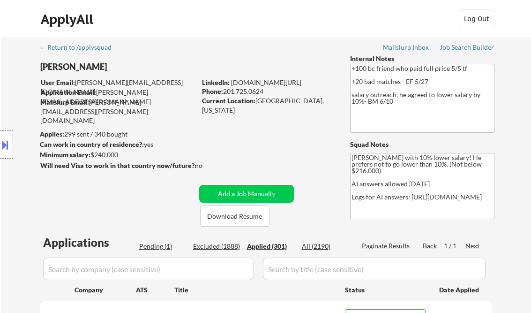
select select ""applied""
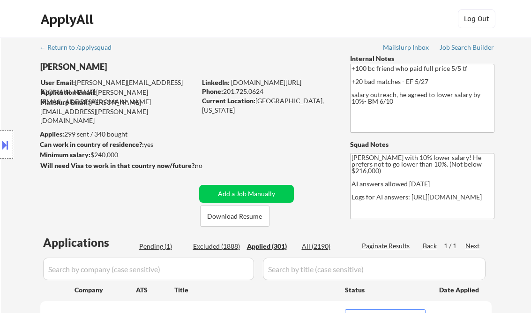
select select ""applied""
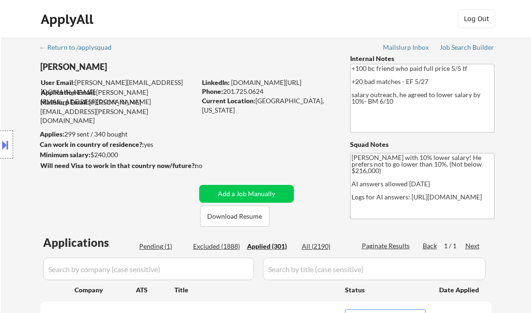
select select ""applied""
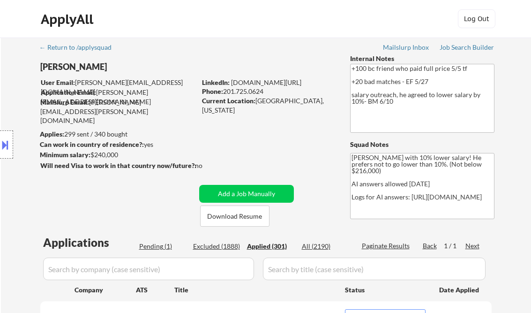
select select ""applied""
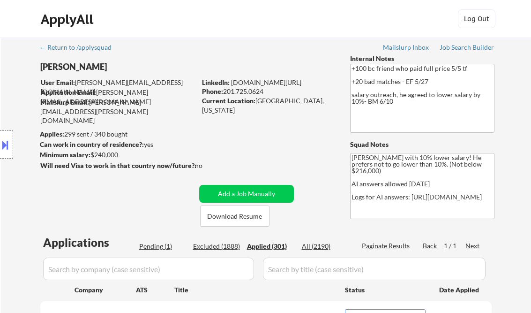
select select ""applied""
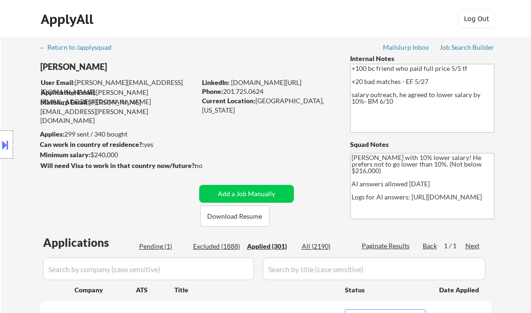
select select ""applied""
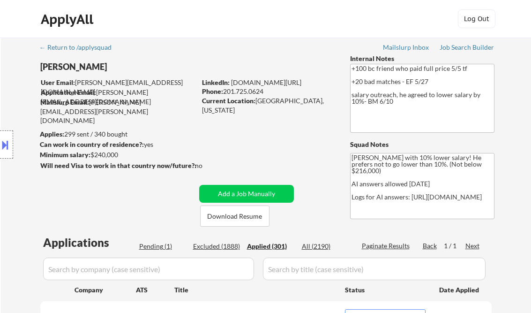
select select ""applied""
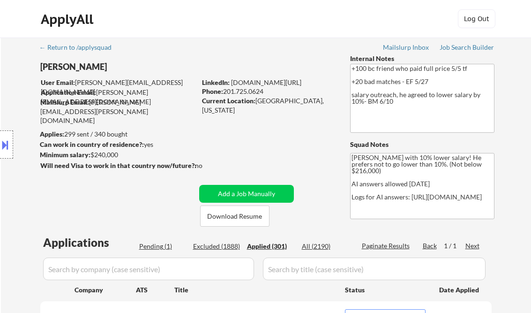
select select ""applied""
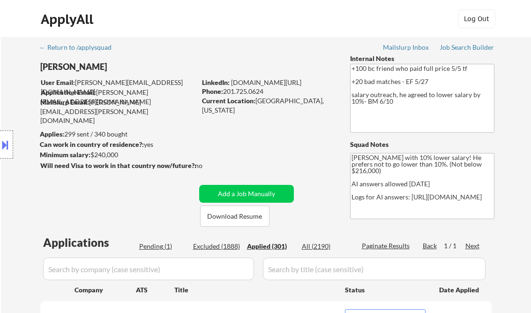
select select ""applied""
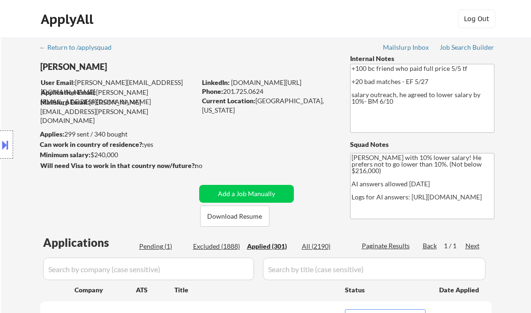
select select ""applied""
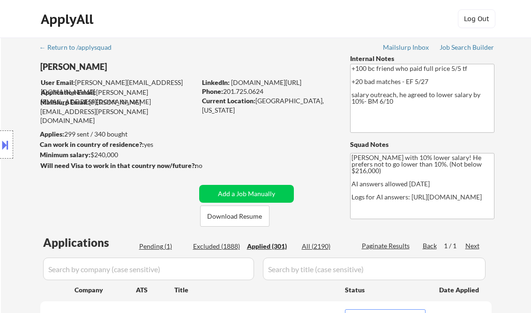
select select ""applied""
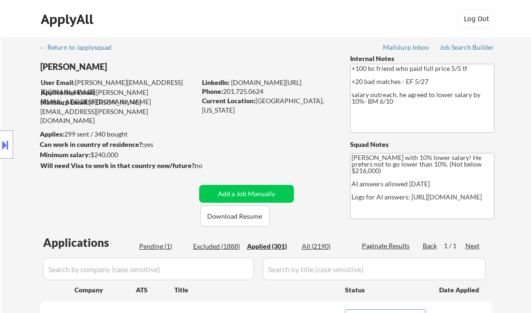
select select ""applied""
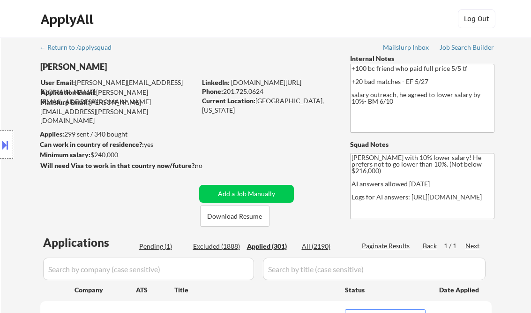
select select ""applied""
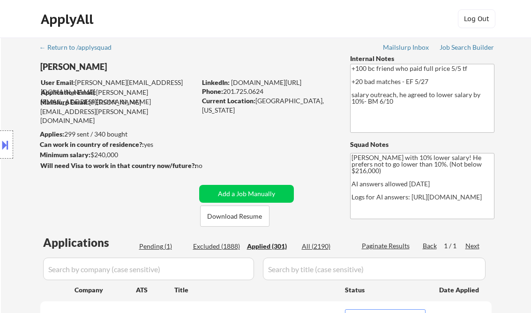
select select ""applied""
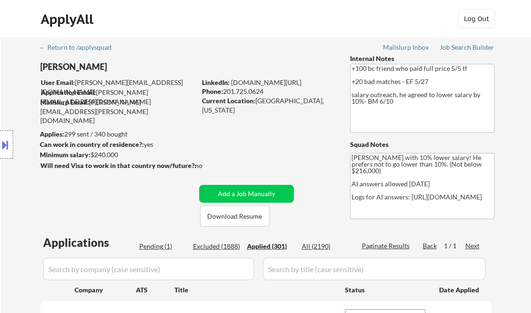
select select ""applied""
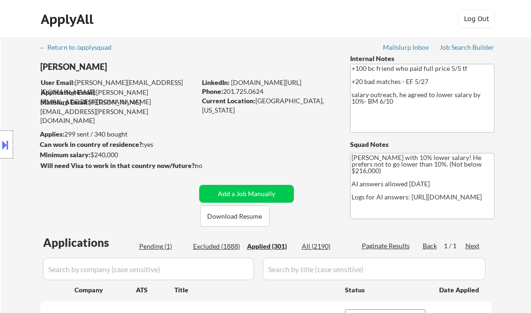
select select ""applied""
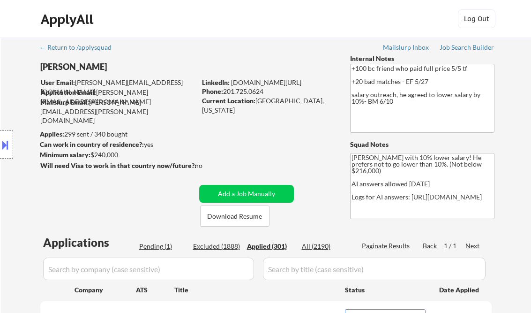
select select ""applied""
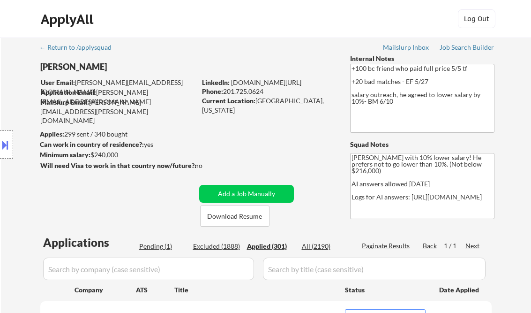
select select ""applied""
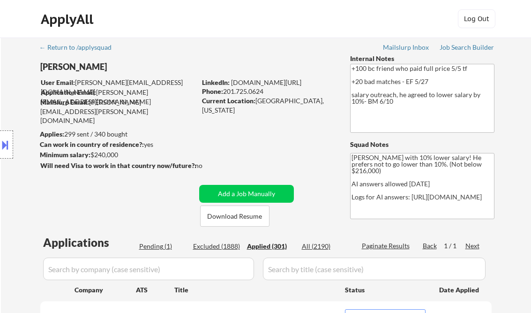
select select ""applied""
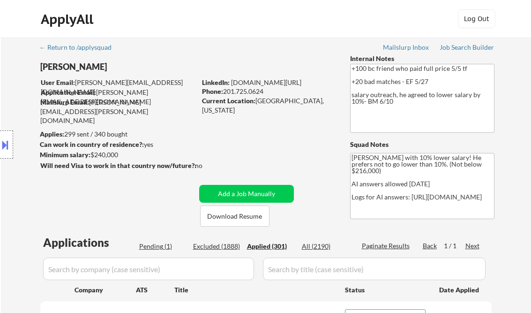
select select ""applied""
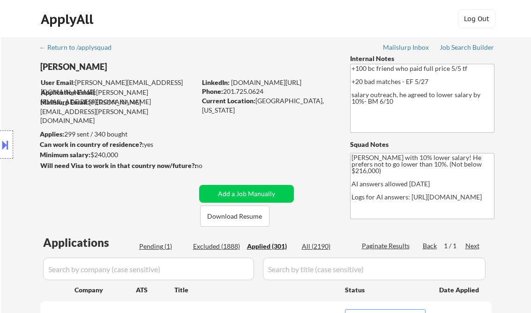
select select ""applied""
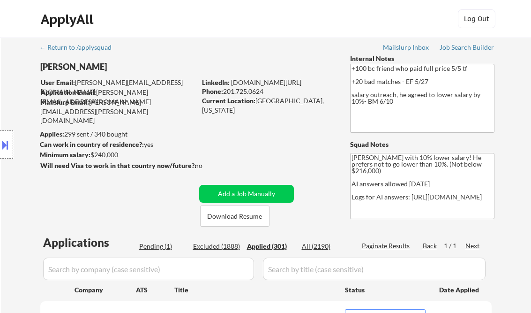
select select ""applied""
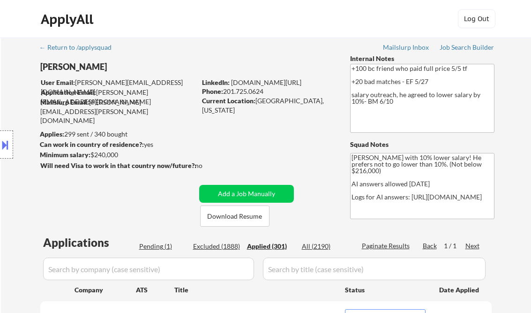
select select ""applied""
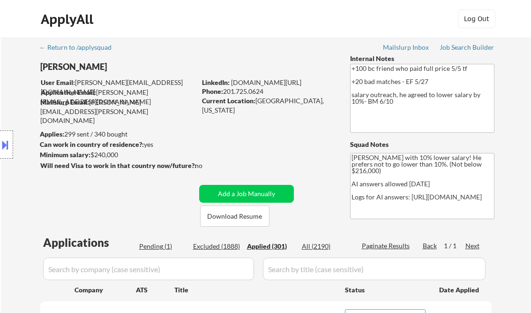
select select ""applied""
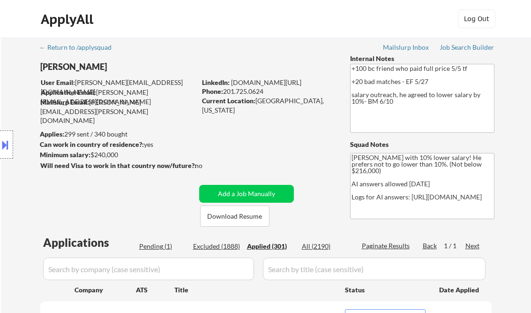
select select ""applied""
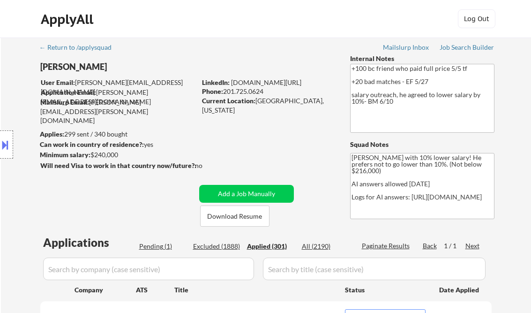
select select ""applied""
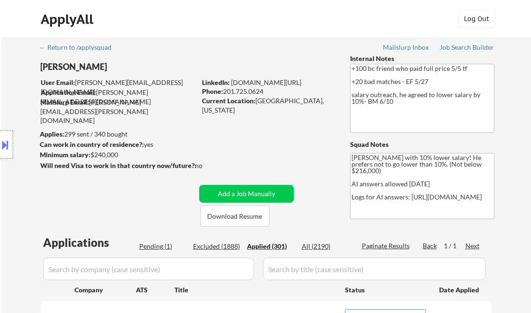
select select ""applied""
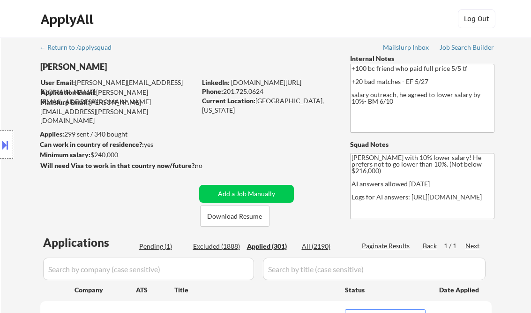
select select ""applied""
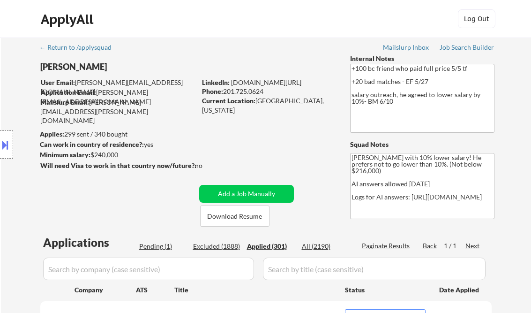
select select ""applied""
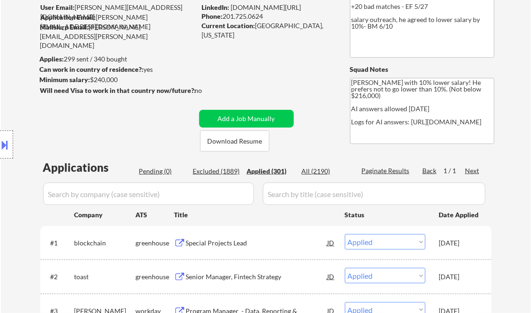
scroll to position [150, 0]
